Goal: Task Accomplishment & Management: Complete application form

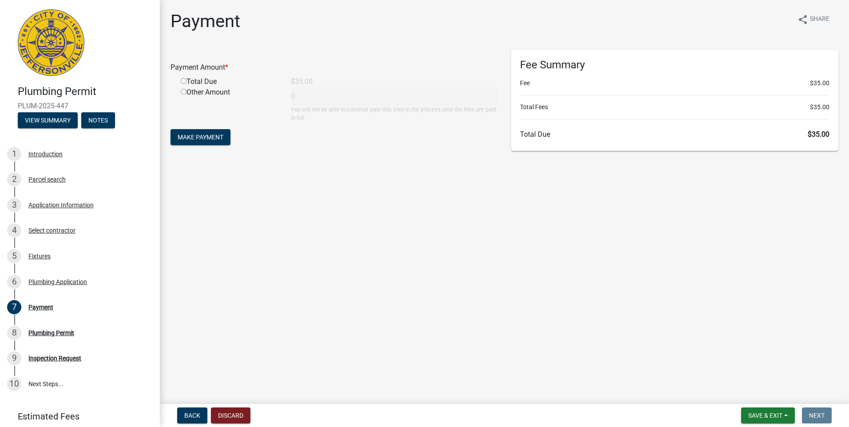
click at [184, 79] on input "radio" at bounding box center [184, 81] width 6 height 6
radio input "true"
type input "35"
click at [206, 138] on span "Make Payment" at bounding box center [201, 137] width 46 height 7
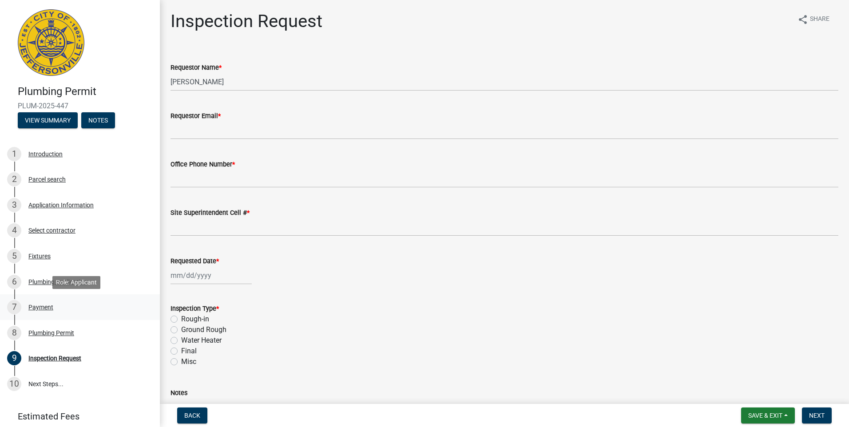
click at [45, 309] on div "Payment" at bounding box center [40, 307] width 25 height 6
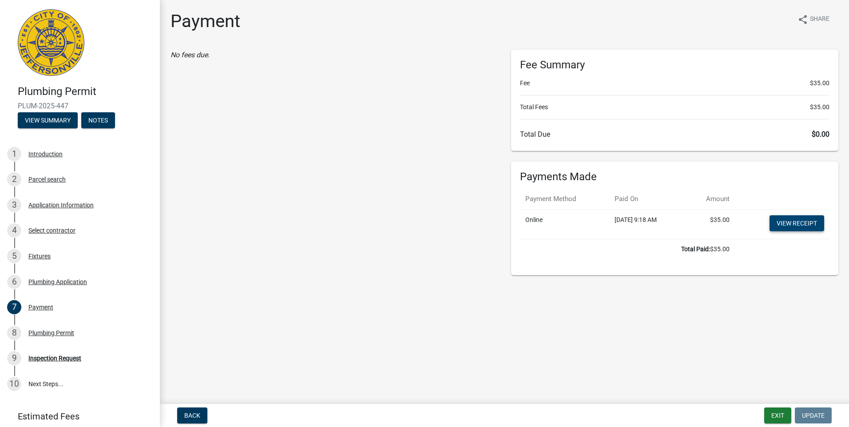
click at [790, 224] on link "View receipt" at bounding box center [797, 223] width 55 height 16
click at [47, 332] on div "Plumbing Permit" at bounding box center [51, 333] width 46 height 6
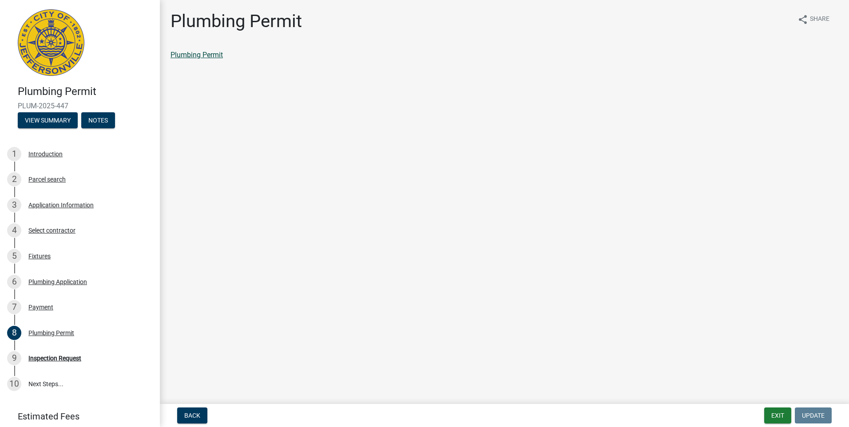
click at [201, 55] on link "Plumbing Permit" at bounding box center [197, 55] width 52 height 8
